Goal: Navigation & Orientation: Find specific page/section

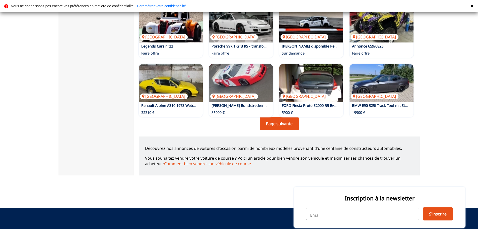
scroll to position [352, 0]
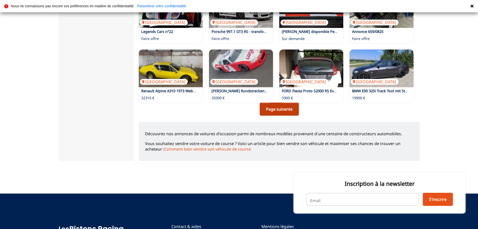
click at [269, 113] on link "Page suivante" at bounding box center [279, 108] width 39 height 13
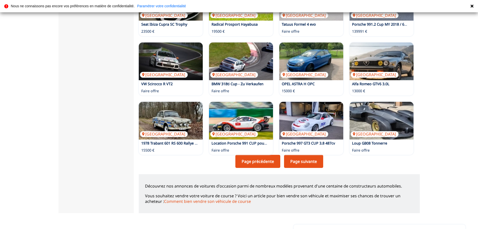
scroll to position [301, 0]
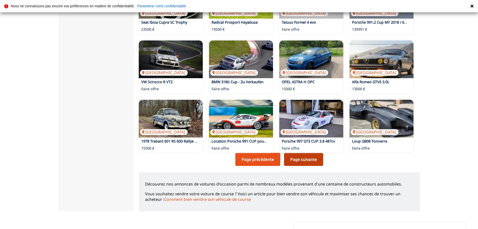
click at [314, 163] on link "Page suivante" at bounding box center [303, 159] width 39 height 13
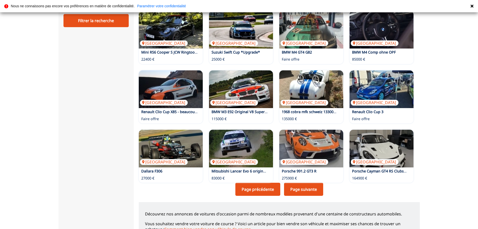
scroll to position [276, 0]
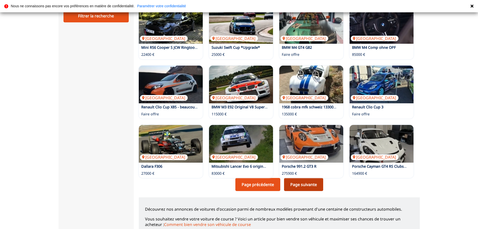
click at [311, 186] on link "Page suivante" at bounding box center [303, 184] width 39 height 13
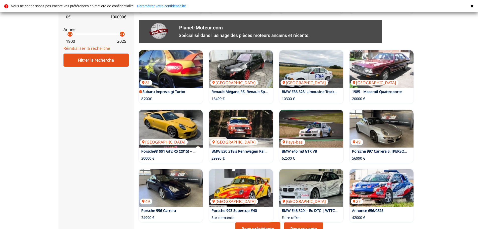
scroll to position [251, 0]
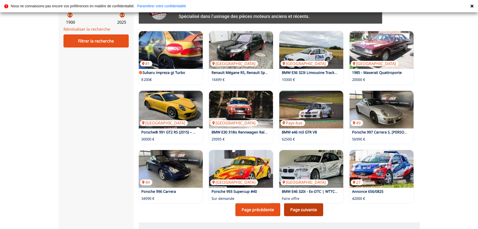
click at [314, 207] on link "Page suivante" at bounding box center [303, 209] width 39 height 13
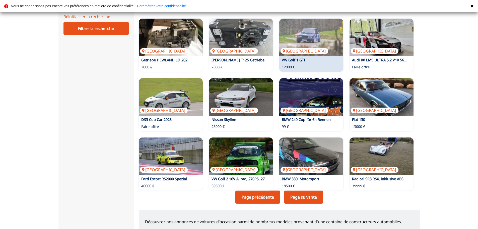
scroll to position [276, 0]
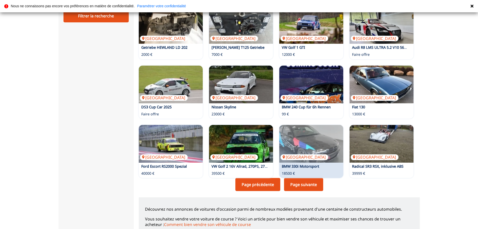
click at [312, 185] on link "Page suivante" at bounding box center [303, 184] width 39 height 13
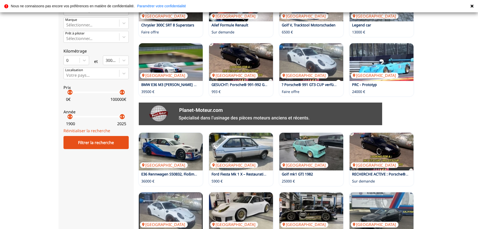
scroll to position [151, 0]
